Goal: Transaction & Acquisition: Purchase product/service

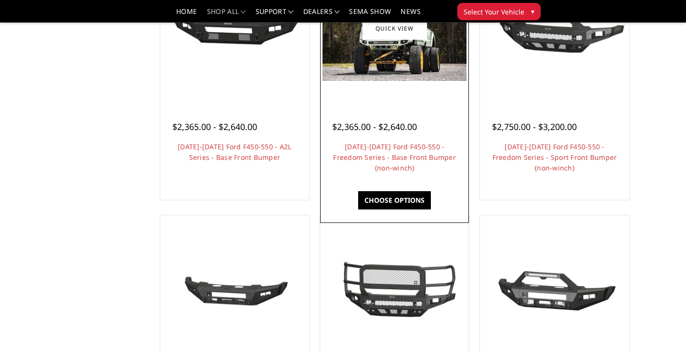
scroll to position [530, 0]
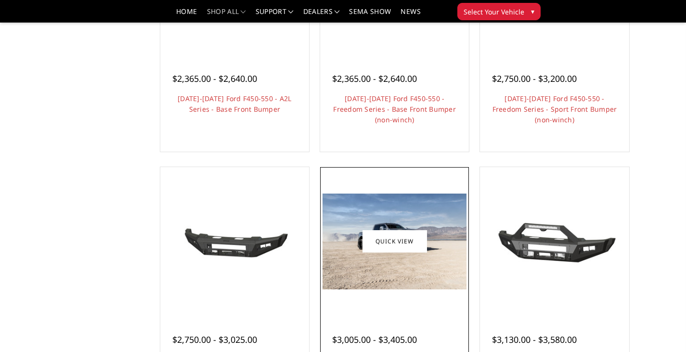
click at [434, 271] on img at bounding box center [395, 242] width 144 height 96
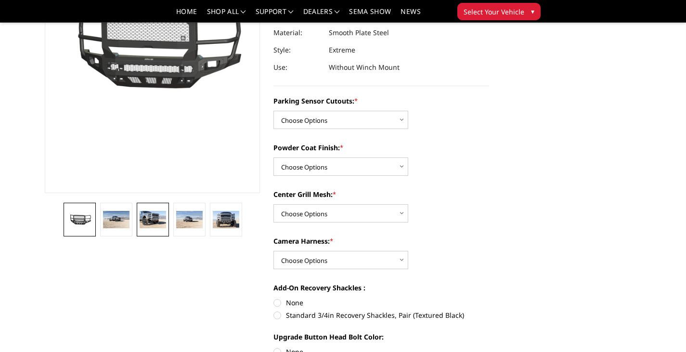
click at [146, 222] on img at bounding box center [153, 219] width 26 height 17
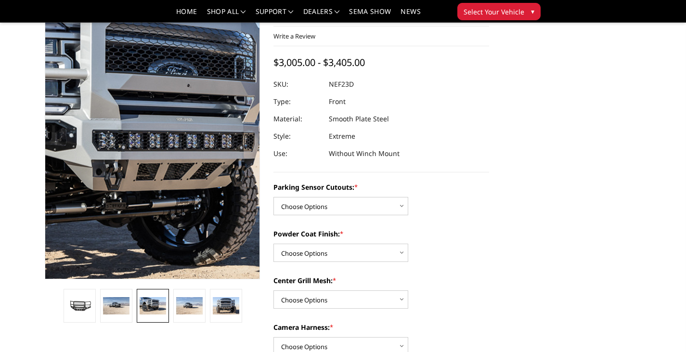
scroll to position [36, 0]
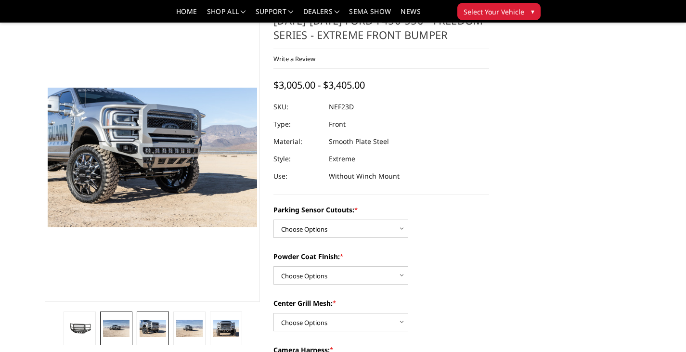
click at [117, 332] on img at bounding box center [116, 328] width 26 height 17
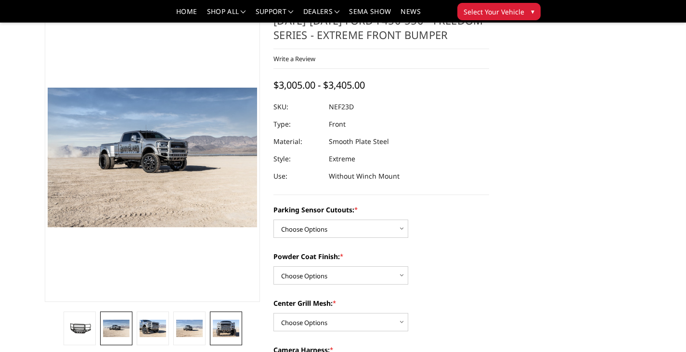
click at [223, 328] on img at bounding box center [226, 328] width 26 height 17
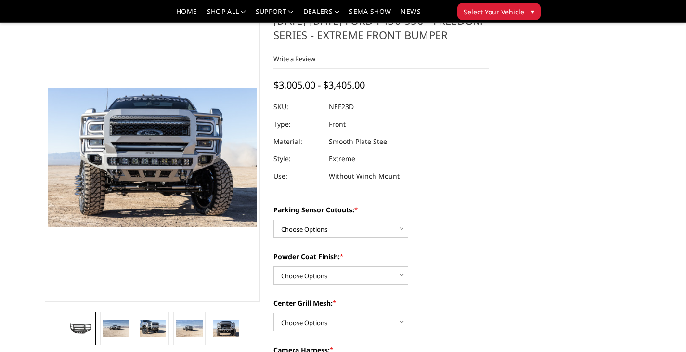
click at [75, 333] on img at bounding box center [79, 328] width 26 height 14
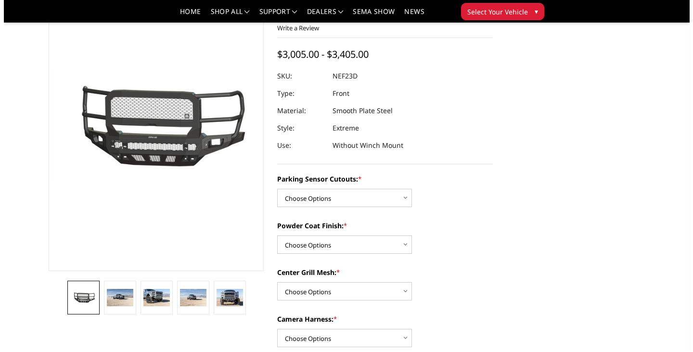
scroll to position [84, 0]
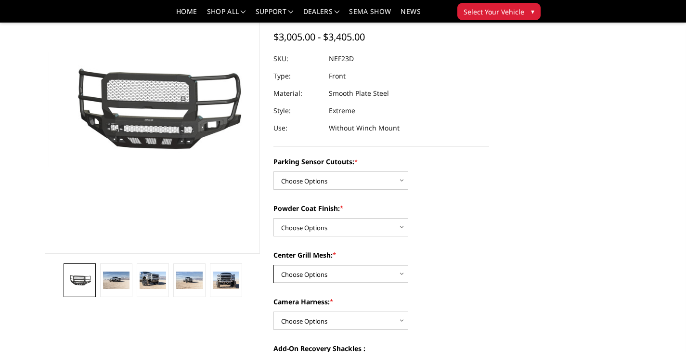
click at [389, 270] on select "Choose Options With Center Grill Mesh Without Center Grill Mesh" at bounding box center [341, 274] width 135 height 18
select select "2595"
click at [274, 265] on select "Choose Options With Center Grill Mesh Without Center Grill Mesh" at bounding box center [341, 274] width 135 height 18
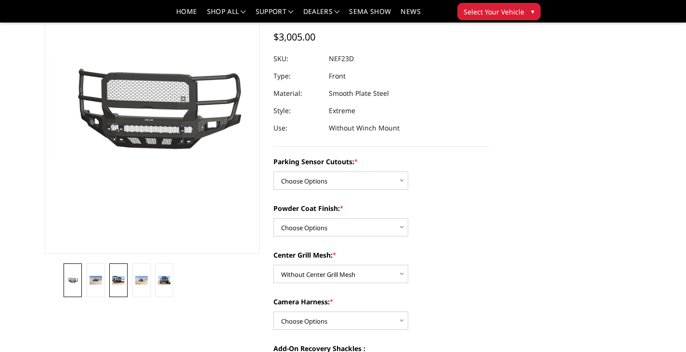
click at [111, 280] on link at bounding box center [118, 280] width 18 height 34
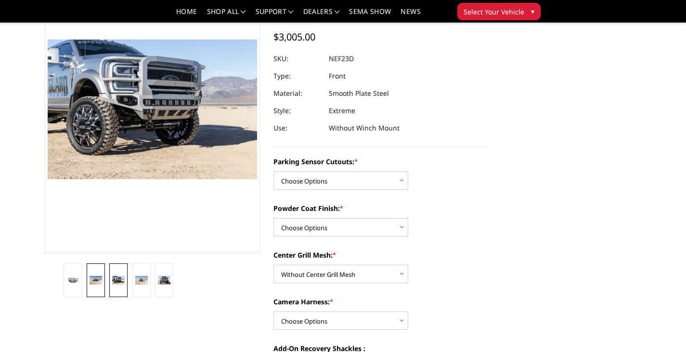
click at [97, 281] on img at bounding box center [96, 280] width 13 height 8
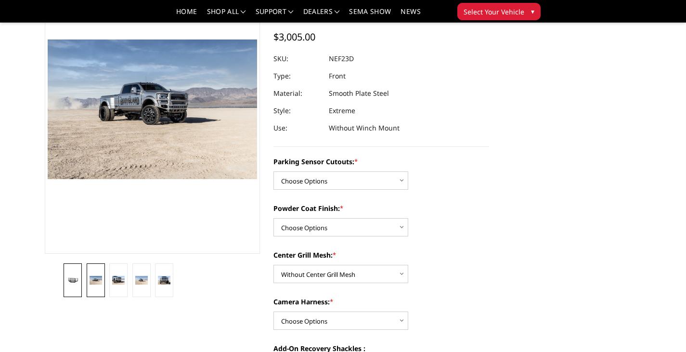
click at [71, 280] on img at bounding box center [72, 280] width 13 height 7
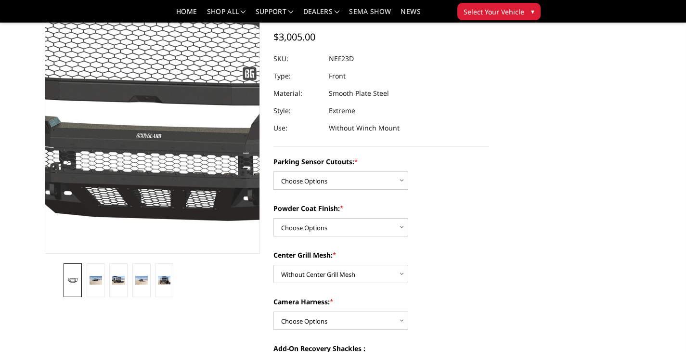
click at [149, 140] on img at bounding box center [159, 104] width 616 height 337
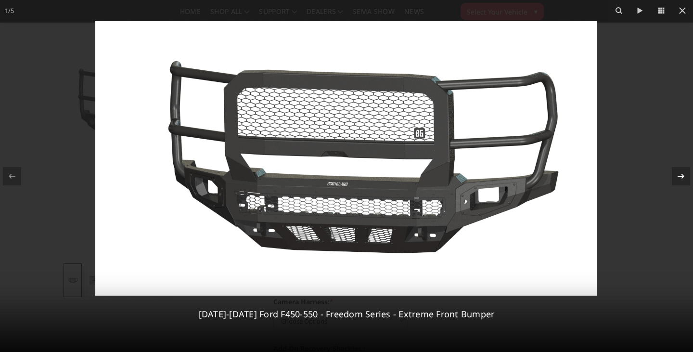
click at [685, 179] on icon at bounding box center [682, 176] width 12 height 12
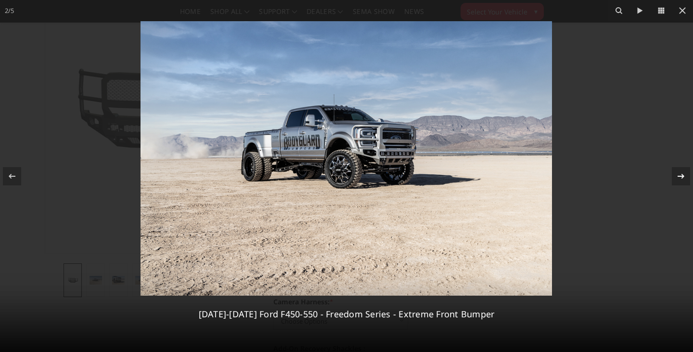
click at [685, 179] on icon at bounding box center [682, 176] width 12 height 12
